Goal: Task Accomplishment & Management: Complete application form

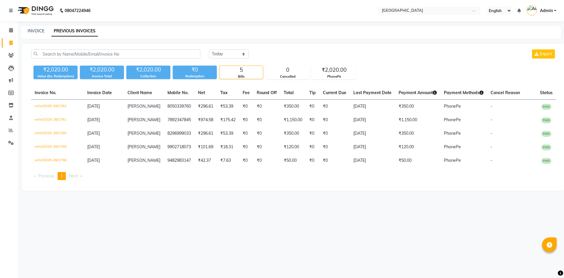
click at [40, 34] on div "INVOICE PREVIOUS INVOICES" at bounding box center [291, 32] width 541 height 13
click at [41, 33] on link "INVOICE" at bounding box center [36, 30] width 17 height 5
select select "service"
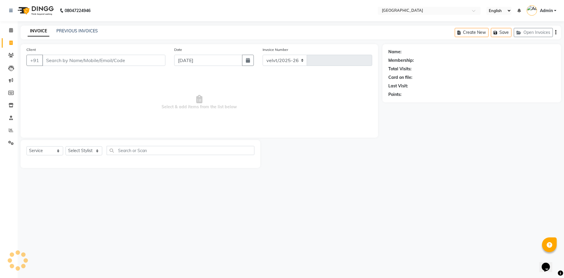
select select "6279"
type input "1763"
click at [9, 30] on icon at bounding box center [11, 30] width 4 height 4
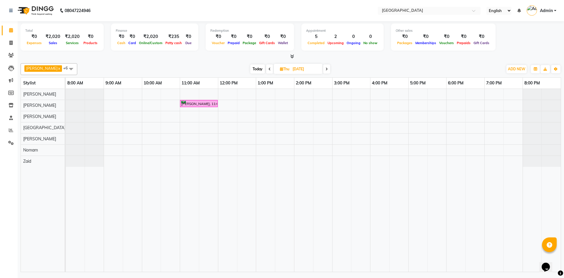
click at [269, 68] on icon at bounding box center [270, 69] width 2 height 4
type input "[DATE]"
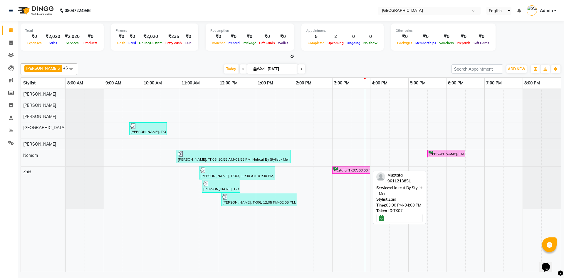
click at [350, 168] on div "Muztafa, TK07, 03:00 PM-04:00 PM, Haircut By Stylist - Men" at bounding box center [351, 170] width 37 height 6
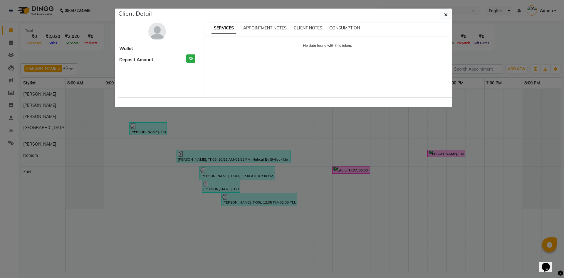
select select "6"
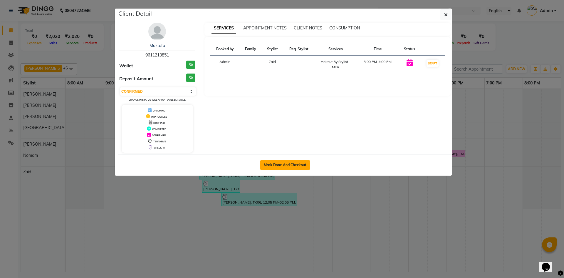
click at [285, 165] on button "Mark Done And Checkout" at bounding box center [285, 164] width 50 height 9
select select "service"
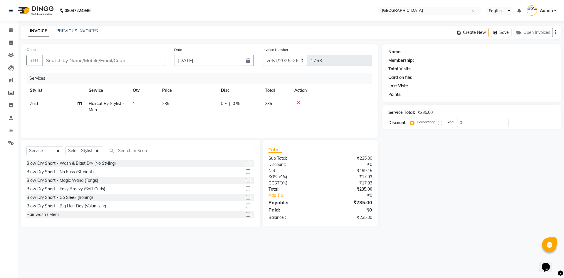
type input "9611213851"
select select "89472"
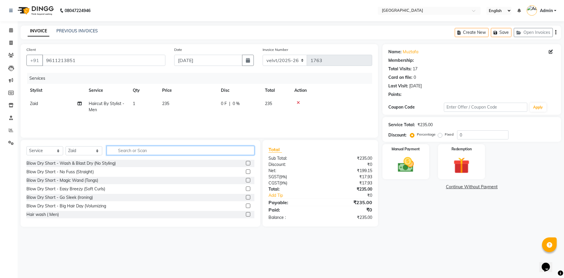
click at [120, 151] on input "text" at bounding box center [181, 150] width 148 height 9
select select "1: Object"
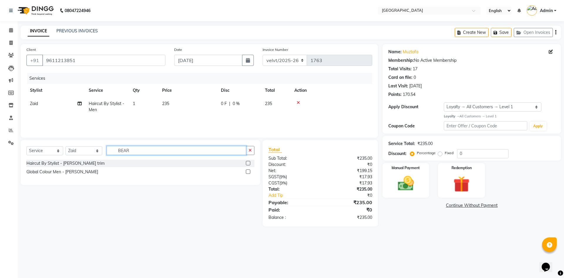
type input "BEAR"
click at [248, 163] on label at bounding box center [248, 163] width 4 height 4
click at [248, 163] on input "checkbox" at bounding box center [248, 163] width 4 height 4
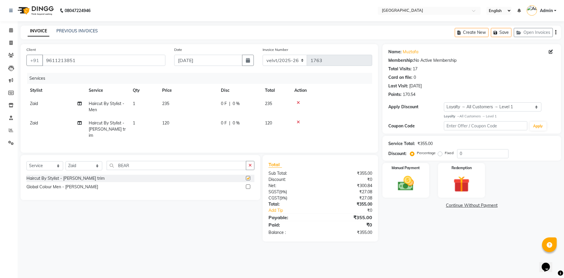
checkbox input "false"
click at [445, 152] on label "Fixed" at bounding box center [449, 152] width 9 height 5
click at [440, 152] on input "Fixed" at bounding box center [441, 153] width 4 height 4
radio input "true"
click at [470, 154] on input "0" at bounding box center [482, 153] width 51 height 9
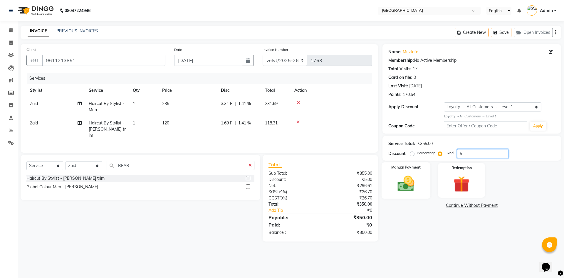
type input "5"
click at [402, 190] on img at bounding box center [405, 183] width 27 height 19
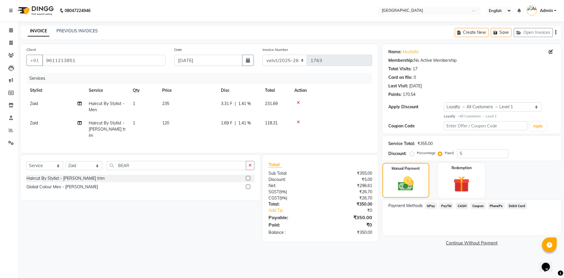
click at [497, 205] on span "PhonePe" at bounding box center [496, 205] width 17 height 7
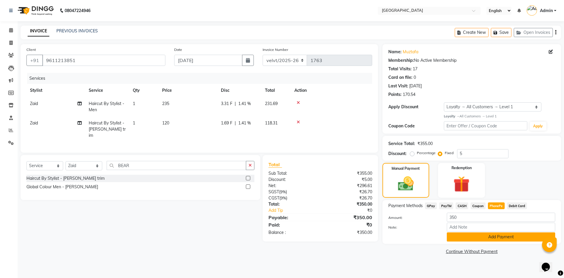
click at [478, 234] on button "Add Payment" at bounding box center [501, 236] width 108 height 9
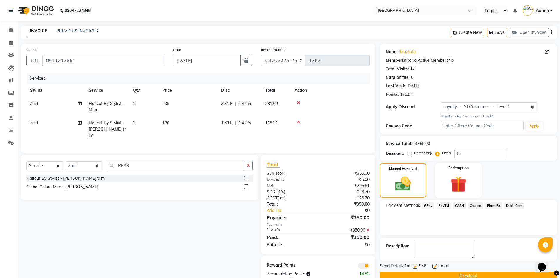
click at [429, 275] on button "Checkout" at bounding box center [468, 275] width 177 height 9
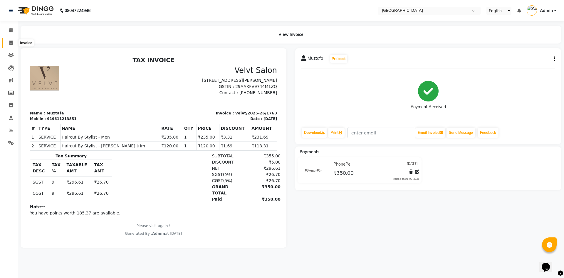
drag, startPoint x: 10, startPoint y: 42, endPoint x: 213, endPoint y: 1, distance: 207.4
click at [10, 42] on icon at bounding box center [10, 43] width 3 height 4
select select "service"
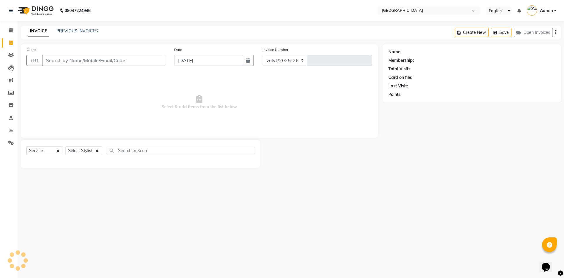
select select "6279"
type input "1764"
click at [11, 30] on icon at bounding box center [11, 30] width 4 height 4
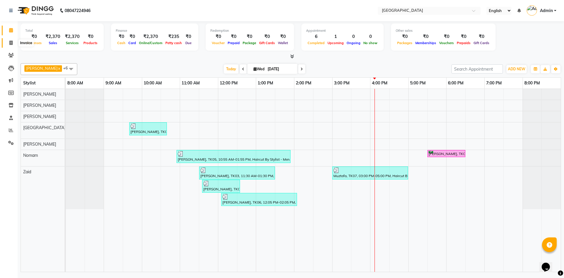
click at [12, 42] on icon at bounding box center [10, 43] width 3 height 4
select select "service"
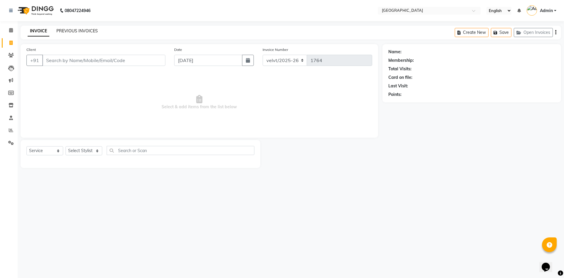
click at [83, 31] on link "PREVIOUS INVOICES" at bounding box center [76, 30] width 41 height 5
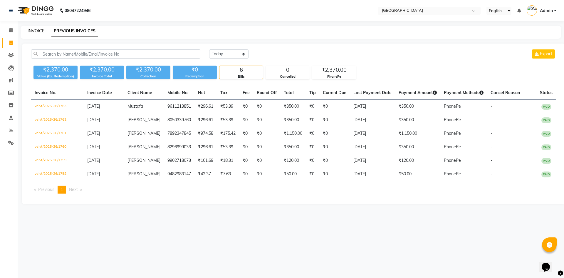
click at [37, 31] on link "INVOICE" at bounding box center [36, 30] width 17 height 5
select select "service"
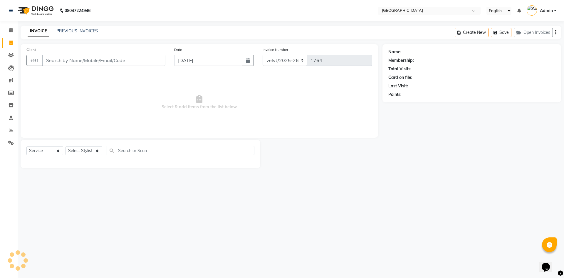
click at [57, 62] on input "Client" at bounding box center [103, 60] width 123 height 11
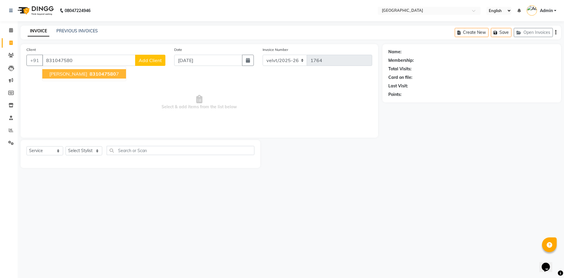
click at [90, 73] on span "831047580" at bounding box center [103, 74] width 26 height 6
type input "8310475807"
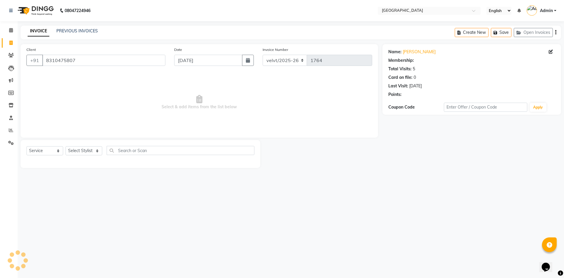
select select "1: Object"
click at [75, 151] on select "Select Stylist [PERSON_NAME] [PERSON_NAME] Nomam Roma [PERSON_NAME]" at bounding box center [84, 150] width 37 height 9
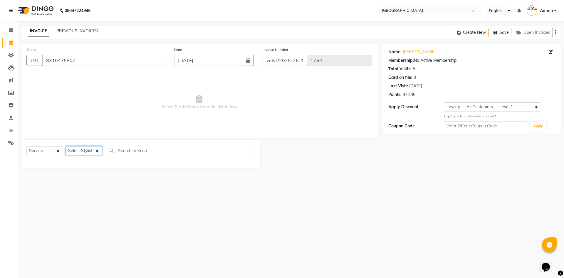
select select "76710"
click at [66, 146] on select "Select Stylist [PERSON_NAME] [PERSON_NAME] Nomam Roma [PERSON_NAME]" at bounding box center [84, 150] width 37 height 9
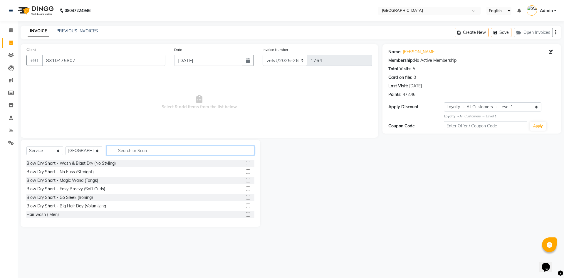
click at [128, 153] on input "text" at bounding box center [181, 150] width 148 height 9
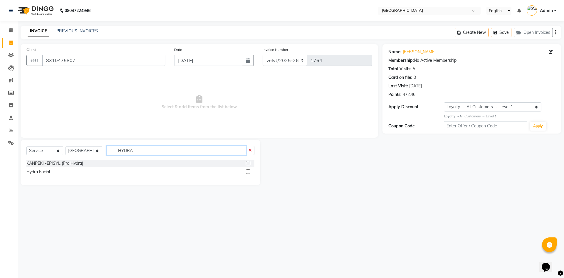
type input "HYDRA"
click at [249, 171] on label at bounding box center [248, 171] width 4 height 4
click at [249, 171] on input "checkbox" at bounding box center [248, 172] width 4 height 4
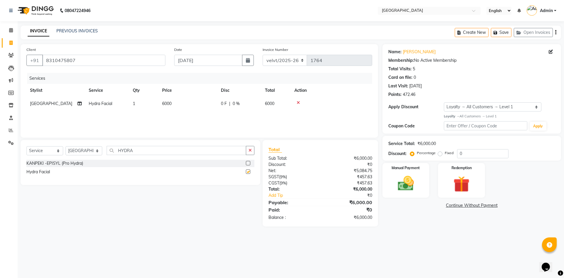
checkbox input "false"
click at [138, 151] on input "HYDRA" at bounding box center [177, 150] width 140 height 9
type input "H"
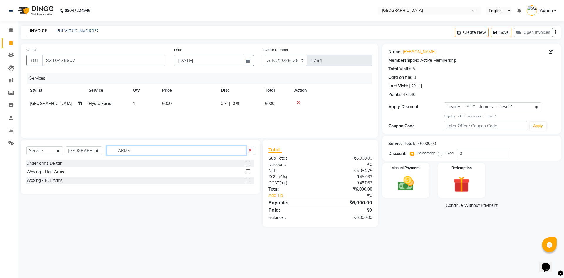
type input "ARMS"
click at [248, 180] on label at bounding box center [248, 180] width 4 height 4
click at [248, 180] on input "checkbox" at bounding box center [248, 180] width 4 height 4
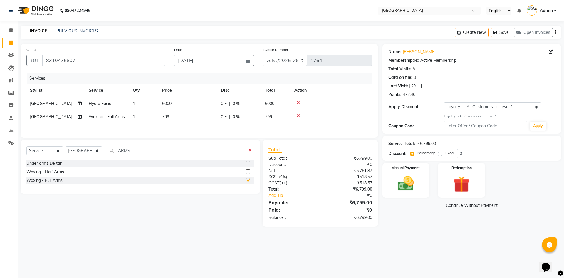
checkbox input "false"
click at [135, 152] on input "ARMS" at bounding box center [177, 150] width 140 height 9
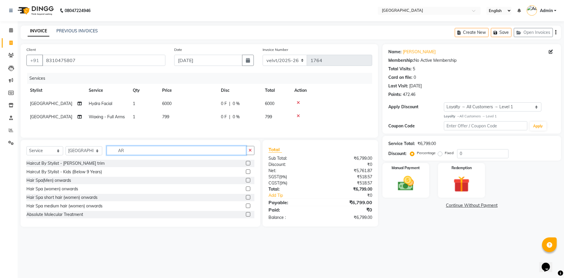
type input "A"
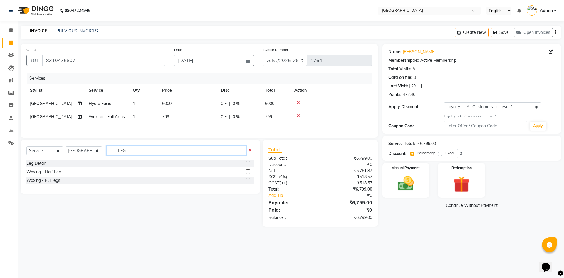
type input "LEG"
click at [247, 181] on label at bounding box center [248, 180] width 4 height 4
click at [247, 181] on input "checkbox" at bounding box center [248, 180] width 4 height 4
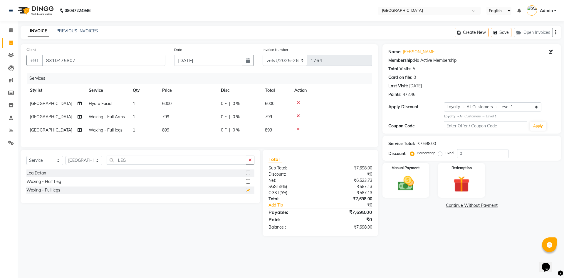
checkbox input "false"
click at [130, 165] on input "LEG" at bounding box center [177, 159] width 140 height 9
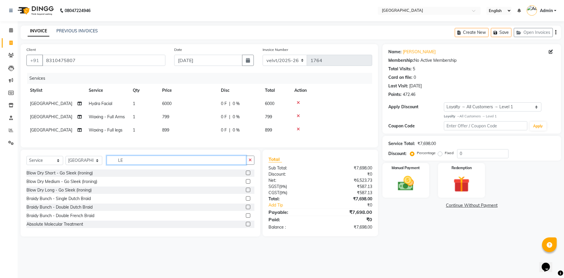
type input "L"
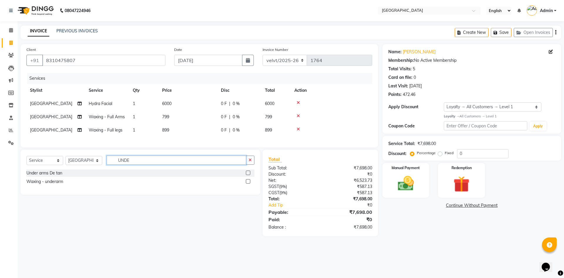
type input "UNDE"
click at [248, 183] on label at bounding box center [248, 181] width 4 height 4
click at [248, 183] on input "checkbox" at bounding box center [248, 182] width 4 height 4
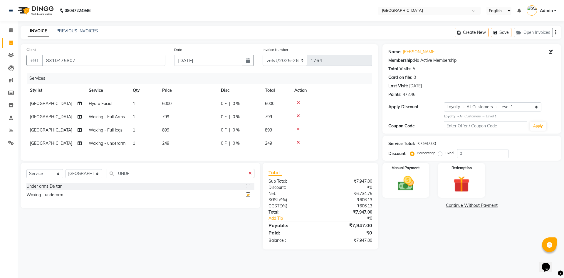
checkbox input "false"
click at [167, 118] on span "799" at bounding box center [165, 116] width 7 height 5
select select "76710"
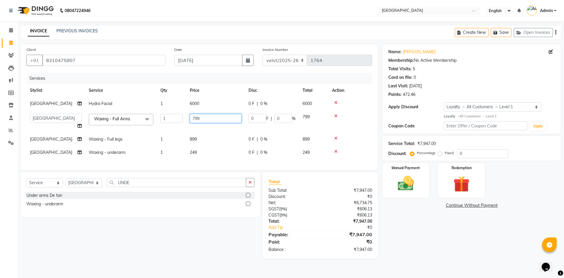
click at [202, 117] on input "799" at bounding box center [216, 118] width 52 height 9
type input "7"
type input "1000"
click at [193, 138] on tbody "Roma Hydra Facial 1 6000 0 F | 0 % 6000 [PERSON_NAME] [PERSON_NAME] Nomam Roma …" at bounding box center [199, 128] width 346 height 62
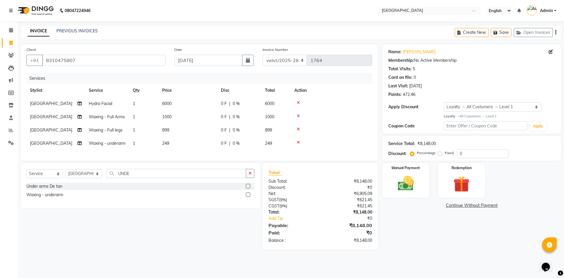
click at [169, 130] on span "899" at bounding box center [165, 129] width 7 height 5
select select "76710"
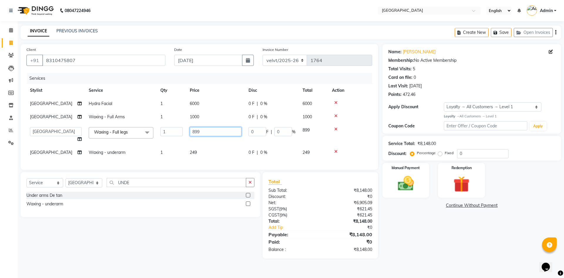
click at [205, 131] on input "899" at bounding box center [216, 131] width 52 height 9
type input "8"
type input "1200"
click at [202, 156] on div "Services Stylist Service Qty Price Disc Total Action Roma Hydra Facial 1 6000 0…" at bounding box center [199, 118] width 346 height 91
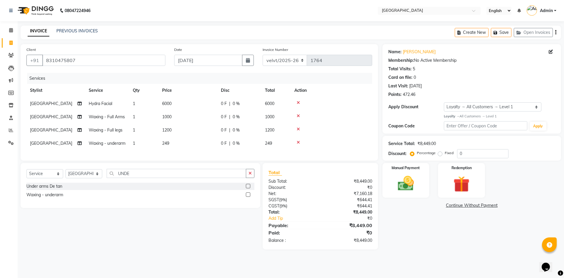
click at [182, 143] on td "249" at bounding box center [188, 143] width 59 height 13
select select "76710"
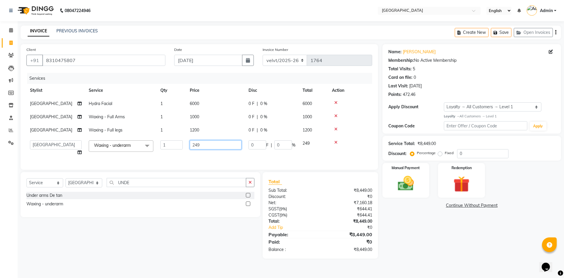
click at [208, 143] on input "249" at bounding box center [216, 144] width 52 height 9
type input "2"
type input "300"
click at [422, 234] on div "Name: [PERSON_NAME] Membership: No Active Membership Total Visits: 5 Card on fi…" at bounding box center [474, 151] width 183 height 214
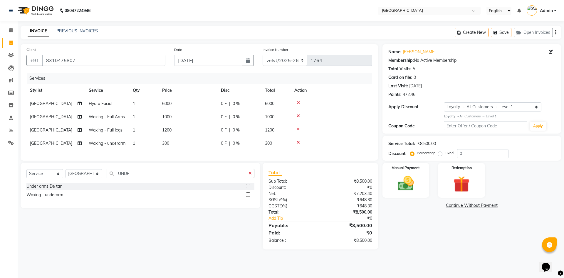
click at [445, 153] on label "Fixed" at bounding box center [449, 152] width 9 height 5
click at [439, 153] on input "Fixed" at bounding box center [441, 153] width 4 height 4
radio input "true"
click at [468, 155] on input "0" at bounding box center [482, 153] width 51 height 9
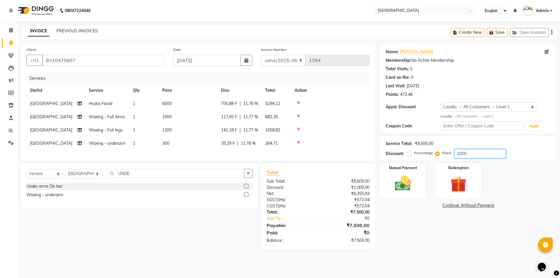
type input "1000"
click at [440, 238] on div "Name: [PERSON_NAME] Membership: No Active Membership Total Visits: 5 Card on fi…" at bounding box center [471, 146] width 182 height 205
click at [400, 186] on img at bounding box center [402, 183] width 27 height 19
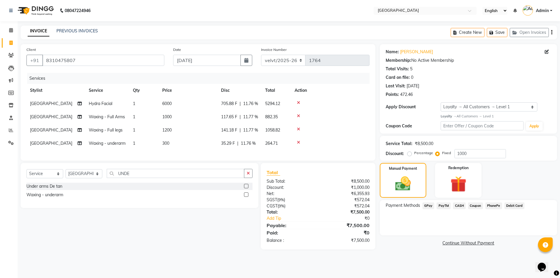
click at [499, 207] on span "PhonePe" at bounding box center [493, 205] width 17 height 7
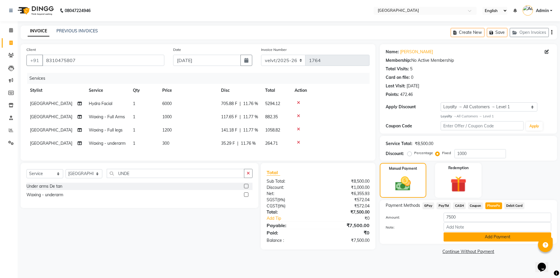
click at [484, 234] on button "Add Payment" at bounding box center [497, 236] width 108 height 9
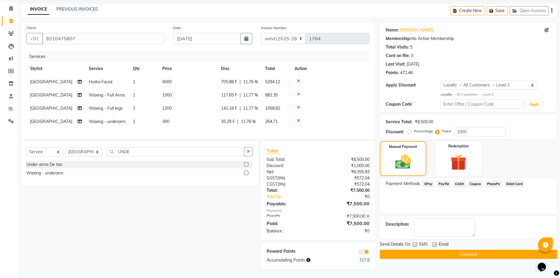
scroll to position [51, 0]
drag, startPoint x: 412, startPoint y: 216, endPoint x: 417, endPoint y: 217, distance: 5.3
click at [415, 241] on div "Send Details On SMS Email" at bounding box center [468, 244] width 177 height 7
click at [415, 242] on label at bounding box center [414, 244] width 4 height 4
click at [415, 243] on input "checkbox" at bounding box center [414, 245] width 4 height 4
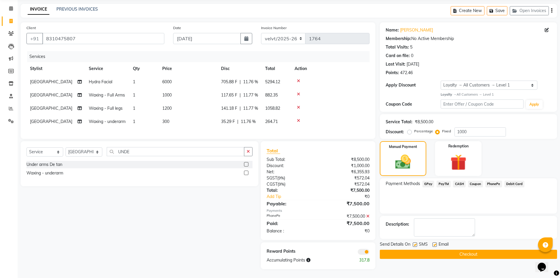
checkbox input "false"
click at [435, 242] on label at bounding box center [434, 244] width 4 height 4
click at [435, 243] on input "checkbox" at bounding box center [434, 245] width 4 height 4
checkbox input "false"
click at [435, 249] on button "Checkout" at bounding box center [468, 253] width 177 height 9
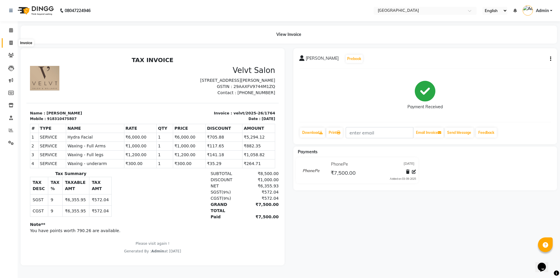
click at [10, 41] on icon at bounding box center [10, 43] width 3 height 4
select select "service"
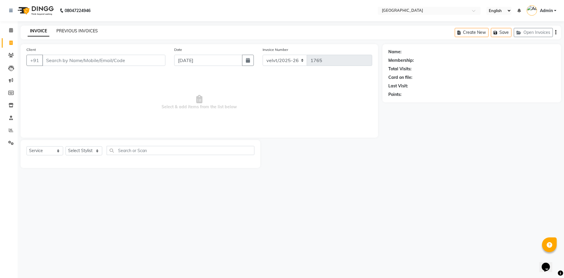
click at [74, 29] on link "PREVIOUS INVOICES" at bounding box center [76, 30] width 41 height 5
